Goal: Task Accomplishment & Management: Manage account settings

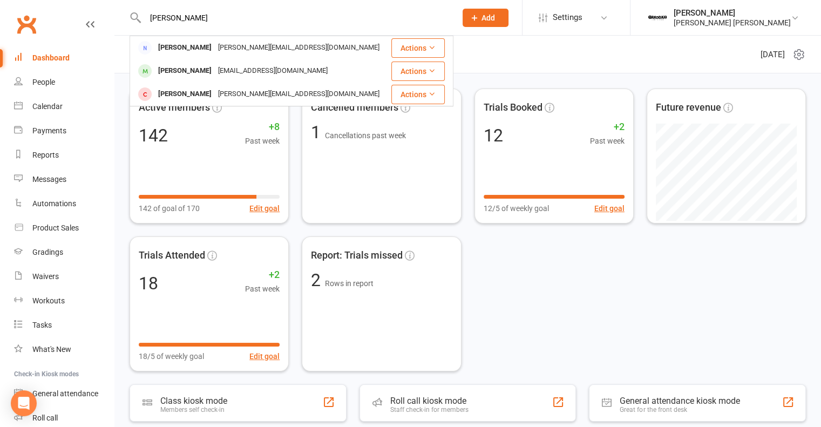
type input "[PERSON_NAME]"
click at [251, 73] on div "[EMAIL_ADDRESS][DOMAIN_NAME]" at bounding box center [273, 71] width 116 height 16
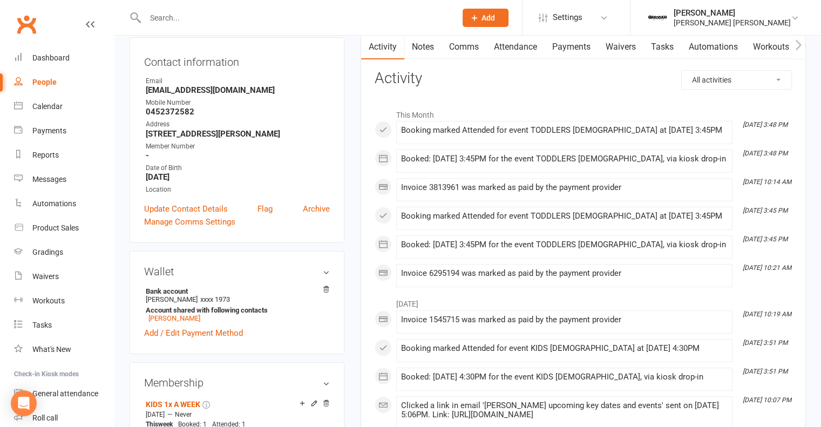
scroll to position [54, 0]
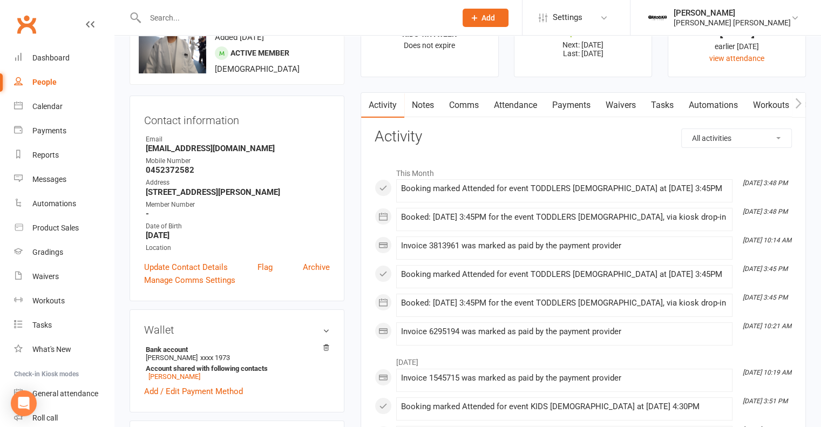
click at [512, 103] on link "Attendance" at bounding box center [515, 105] width 58 height 25
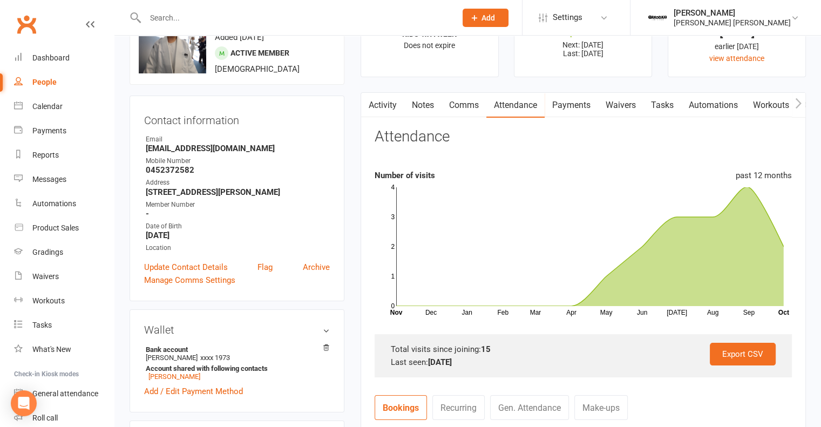
click at [389, 105] on link "Activity" at bounding box center [382, 105] width 43 height 25
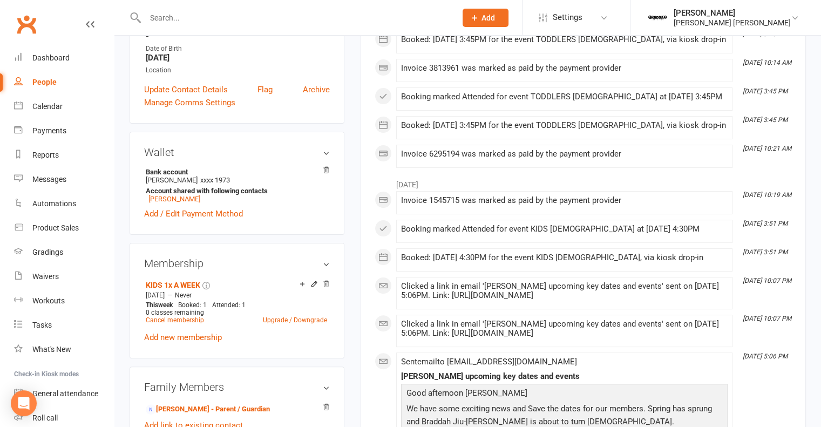
scroll to position [270, 0]
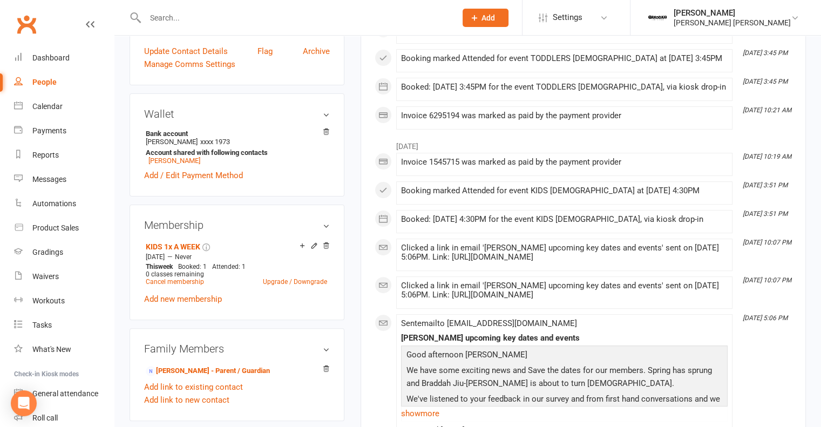
click at [277, 283] on link "Upgrade / Downgrade" at bounding box center [295, 282] width 64 height 8
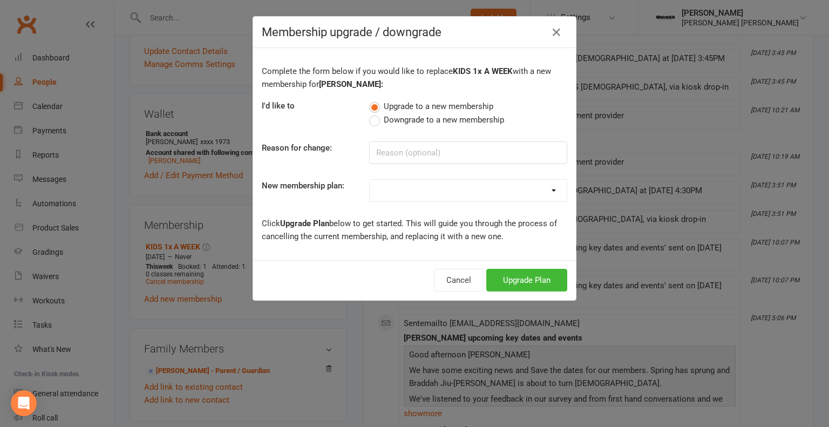
click at [419, 194] on select "ADULTS UNLIMITED ADULTS 2x A WEEK KIDS 2x A WEEK KIDS Unlimited KIDS 1x A WEEK …" at bounding box center [468, 191] width 197 height 22
click at [315, 269] on div "Cancel Upgrade Plan" at bounding box center [414, 280] width 323 height 40
click at [452, 277] on button "Cancel" at bounding box center [459, 280] width 50 height 23
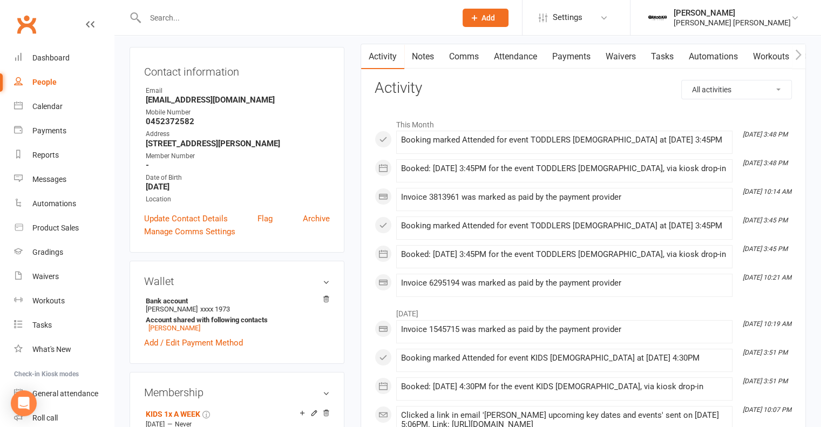
scroll to position [0, 0]
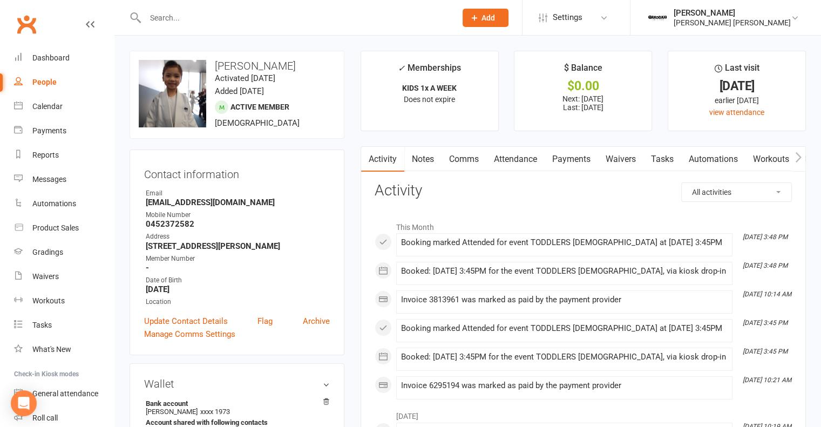
click at [567, 156] on link "Payments" at bounding box center [570, 159] width 53 height 25
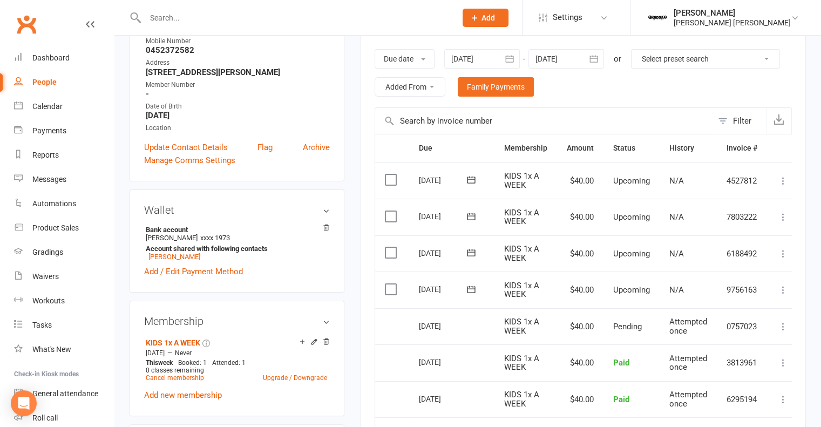
scroll to position [216, 0]
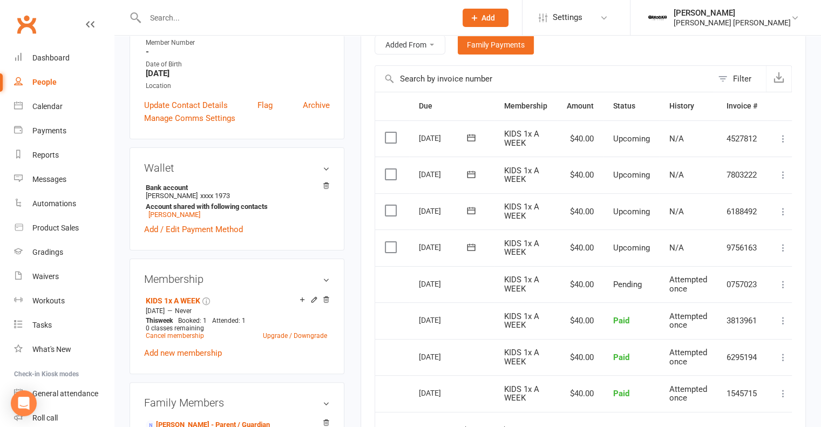
click at [277, 336] on link "Upgrade / Downgrade" at bounding box center [295, 336] width 64 height 8
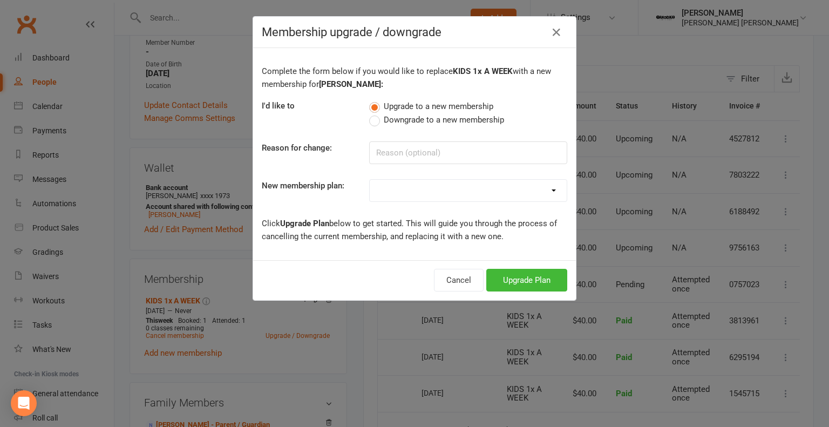
click at [397, 187] on select "ADULTS UNLIMITED ADULTS 2x A WEEK KIDS 2x A WEEK KIDS Unlimited KIDS 1x A WEEK …" at bounding box center [468, 191] width 197 height 22
select select "2"
click at [370, 180] on select "ADULTS UNLIMITED ADULTS 2x A WEEK KIDS 2x A WEEK KIDS Unlimited KIDS 1x A WEEK …" at bounding box center [468, 191] width 197 height 22
click at [473, 291] on div "Cancel Upgrade Plan" at bounding box center [414, 280] width 323 height 40
click at [466, 277] on button "Cancel" at bounding box center [459, 280] width 50 height 23
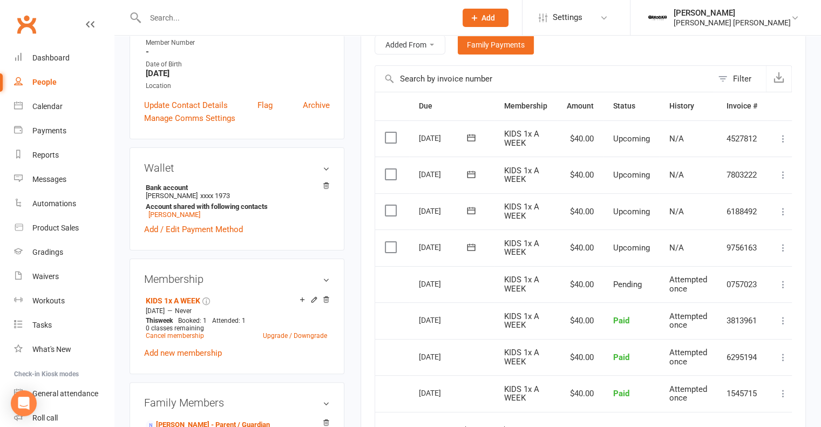
click at [604, 21] on link "Settings" at bounding box center [576, 17] width 75 height 24
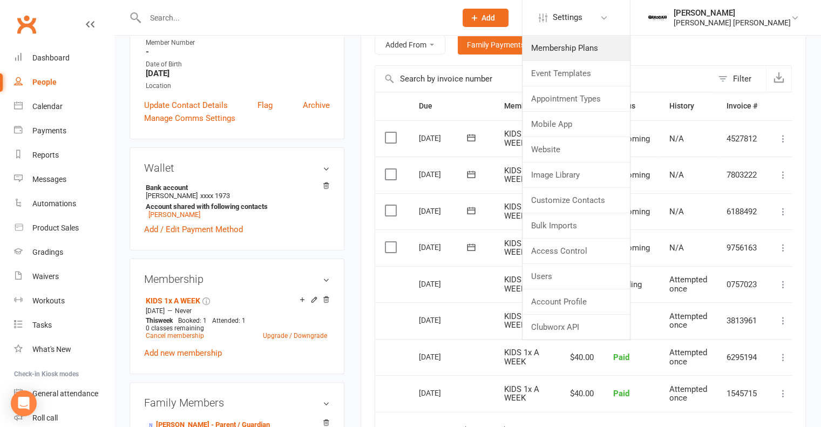
click at [604, 46] on link "Membership Plans" at bounding box center [575, 48] width 107 height 25
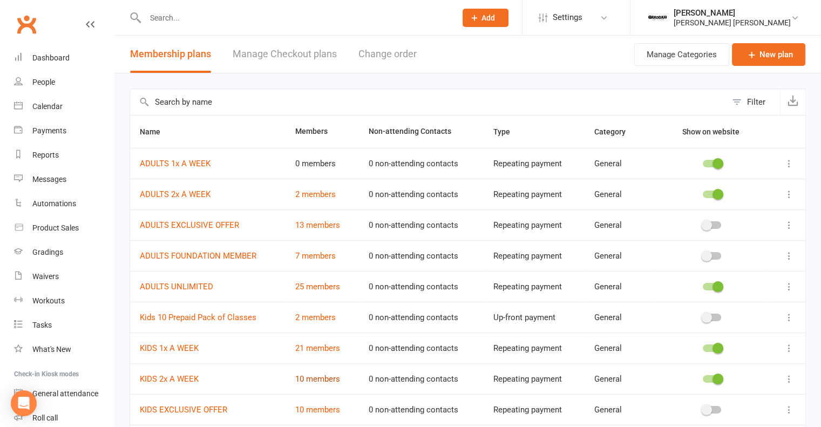
click at [320, 382] on link "10 members" at bounding box center [317, 379] width 45 height 10
click at [606, 15] on link "Settings" at bounding box center [576, 17] width 75 height 24
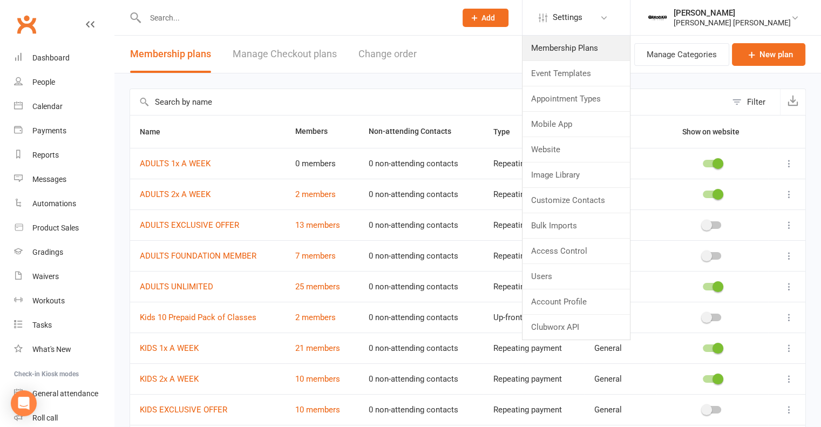
click at [602, 46] on link "Membership Plans" at bounding box center [575, 48] width 107 height 25
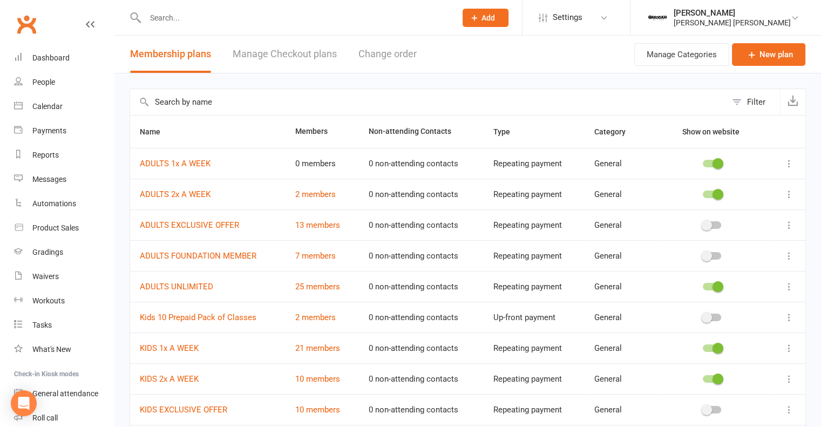
click at [582, 12] on span "Settings" at bounding box center [568, 17] width 30 height 24
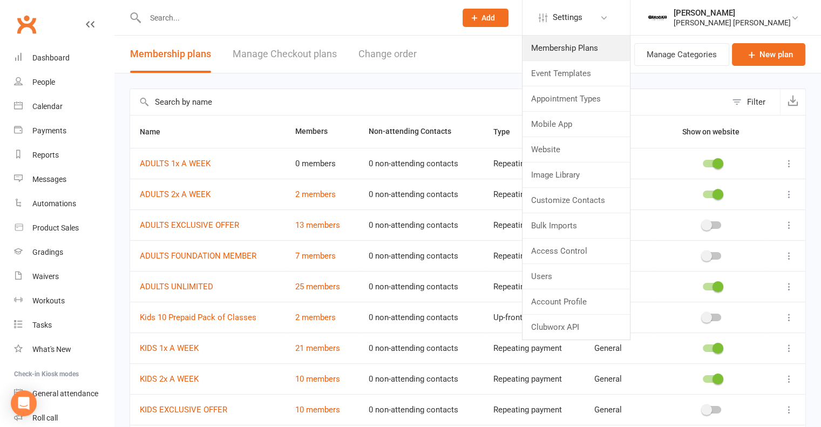
click at [584, 47] on link "Membership Plans" at bounding box center [575, 48] width 107 height 25
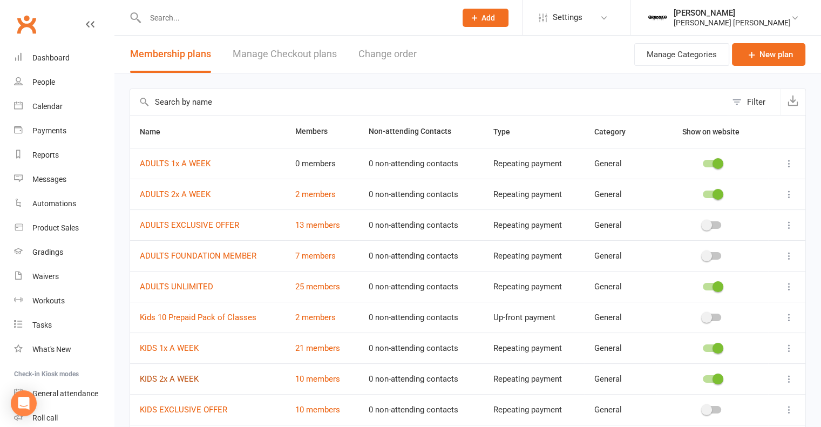
click at [179, 376] on link "KIDS 2x A WEEK" at bounding box center [169, 379] width 59 height 10
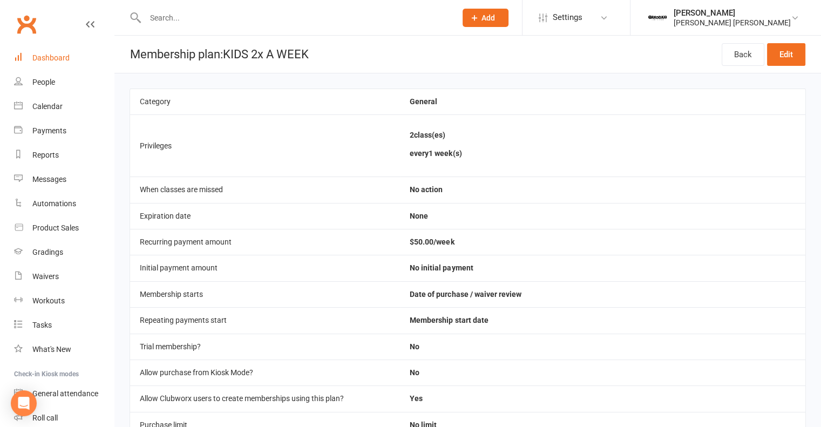
click at [54, 49] on link "Dashboard" at bounding box center [64, 58] width 100 height 24
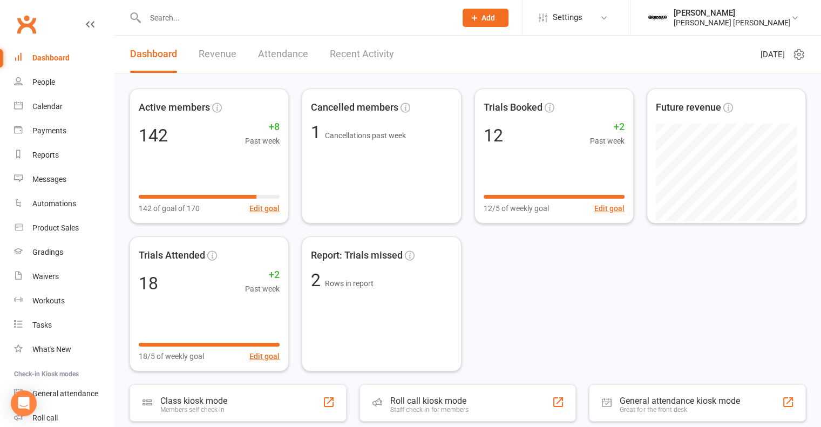
click at [383, 57] on link "Recent Activity" at bounding box center [362, 54] width 64 height 37
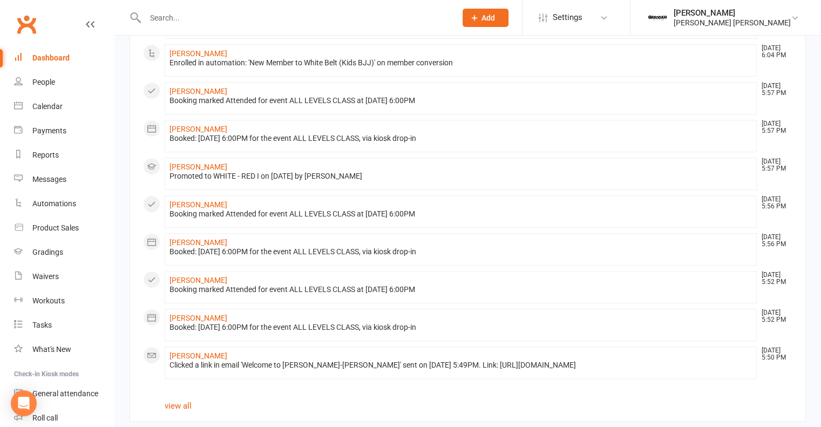
scroll to position [512, 0]
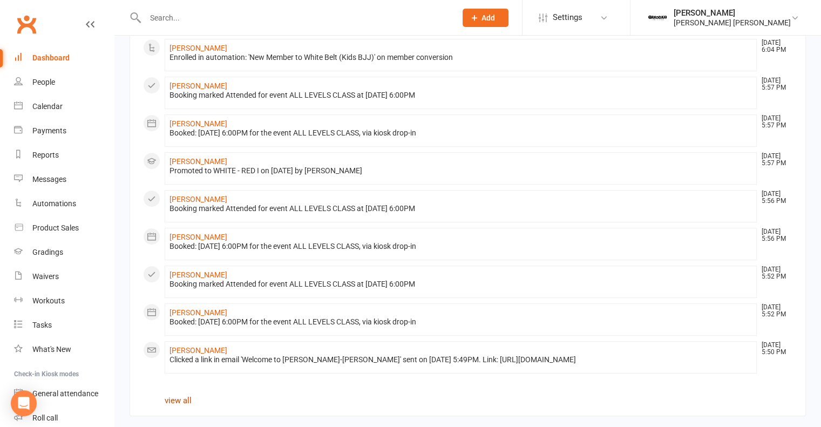
click at [187, 396] on link "view all" at bounding box center [178, 401] width 27 height 10
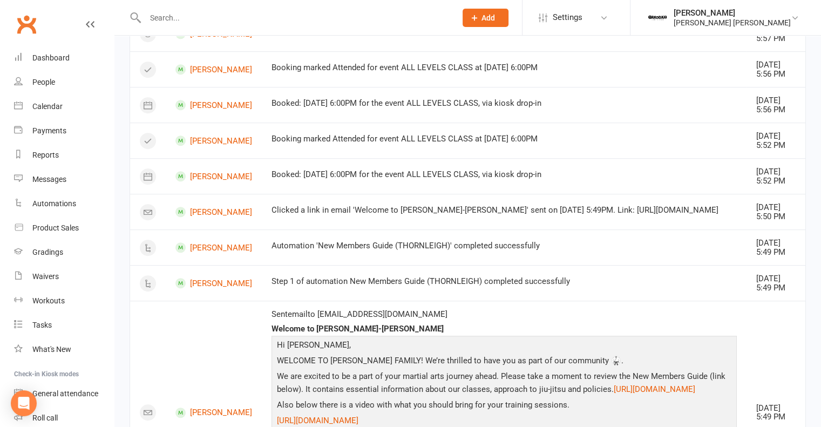
scroll to position [848, 0]
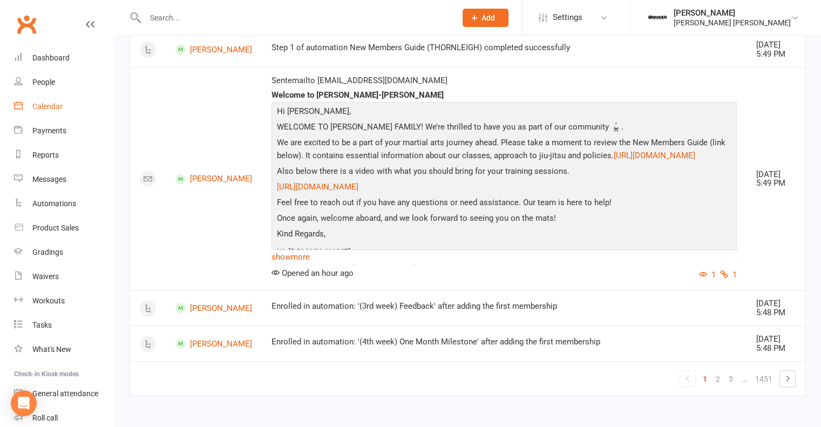
click at [50, 107] on div "Calendar" at bounding box center [47, 106] width 30 height 9
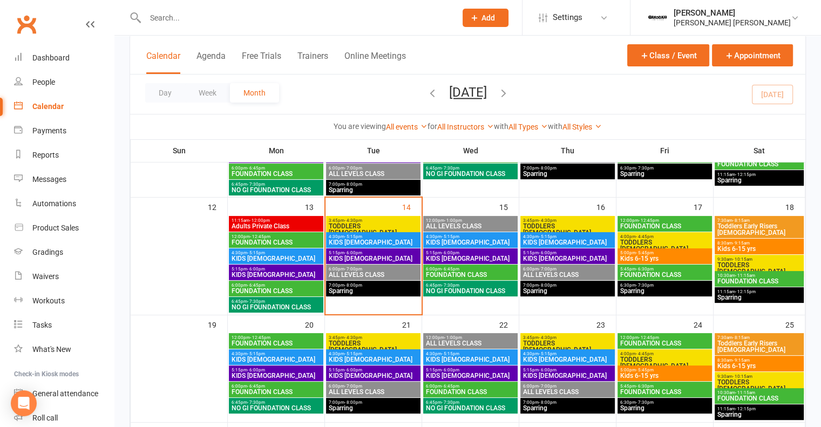
scroll to position [270, 0]
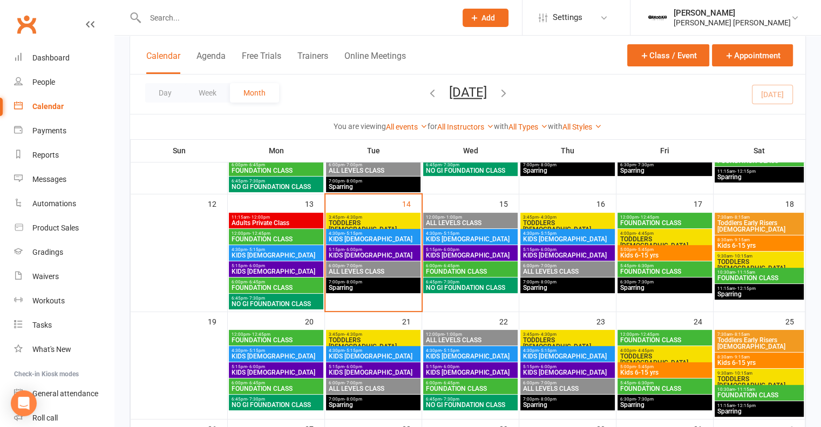
click at [358, 270] on span "ALL LEVELS CLASS" at bounding box center [373, 271] width 90 height 6
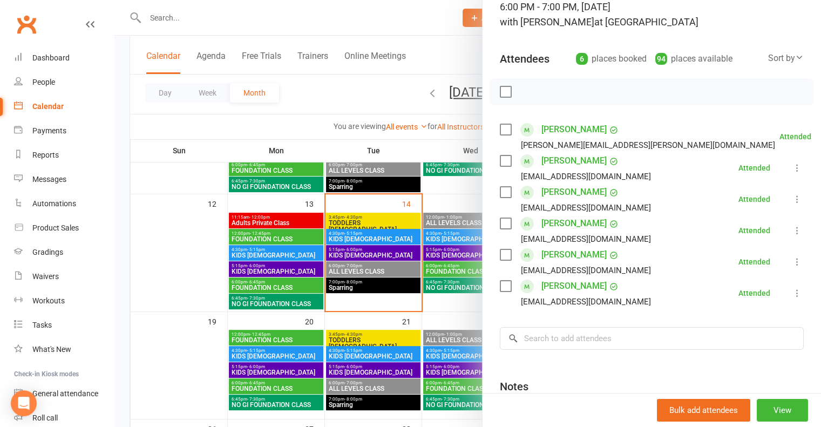
scroll to position [108, 0]
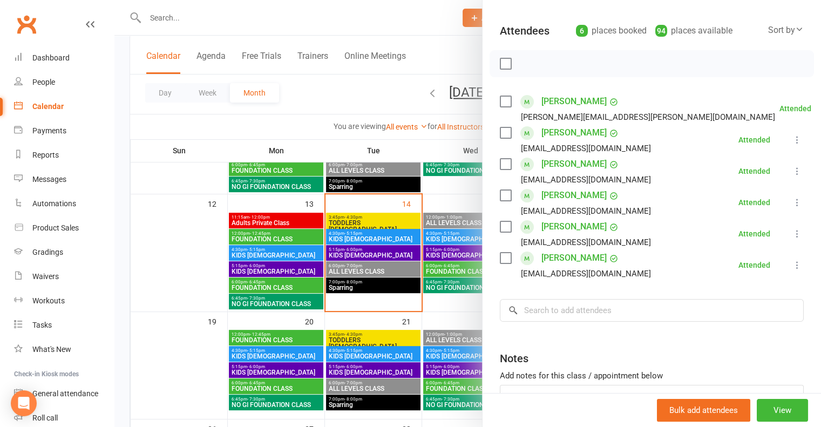
click at [392, 285] on div at bounding box center [467, 213] width 706 height 427
